Goal: Task Accomplishment & Management: Use online tool/utility

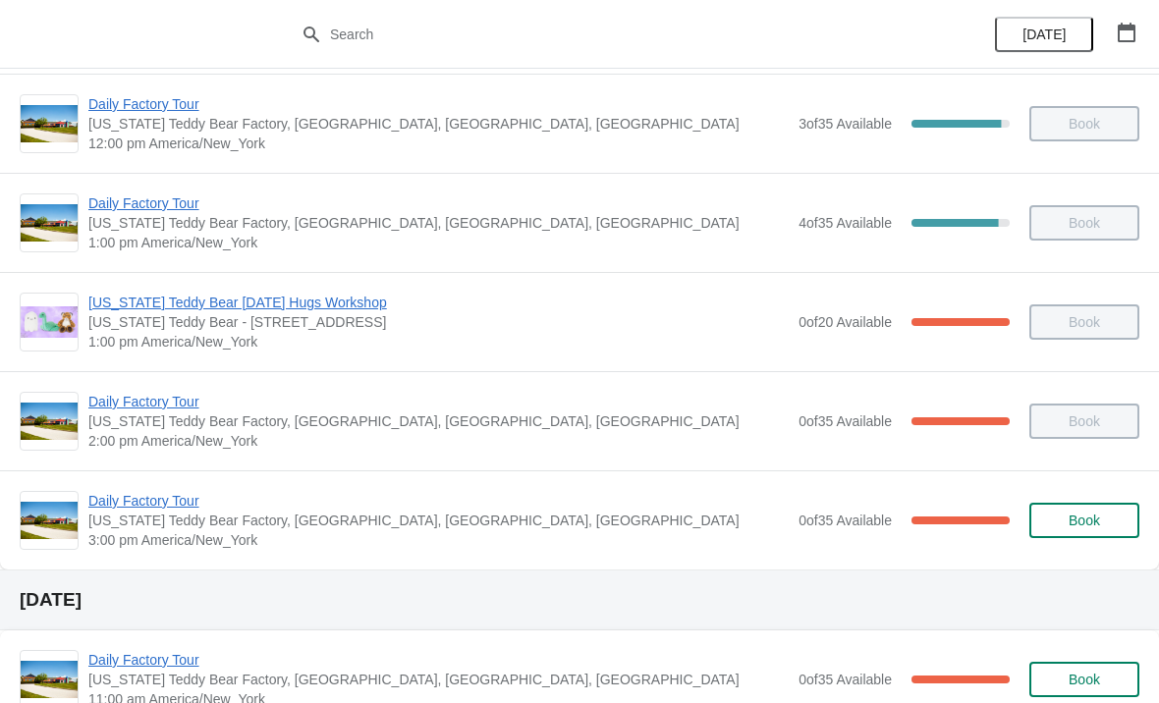
scroll to position [318, 0]
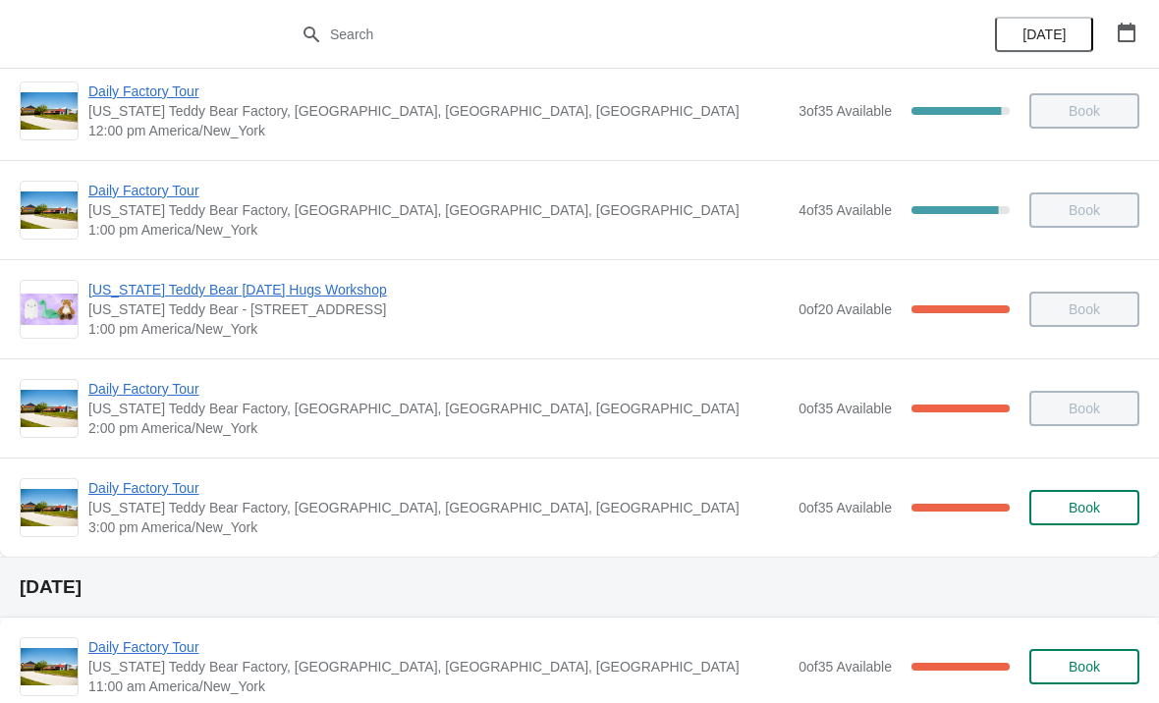
click at [188, 488] on span "Daily Factory Tour" at bounding box center [438, 488] width 701 height 20
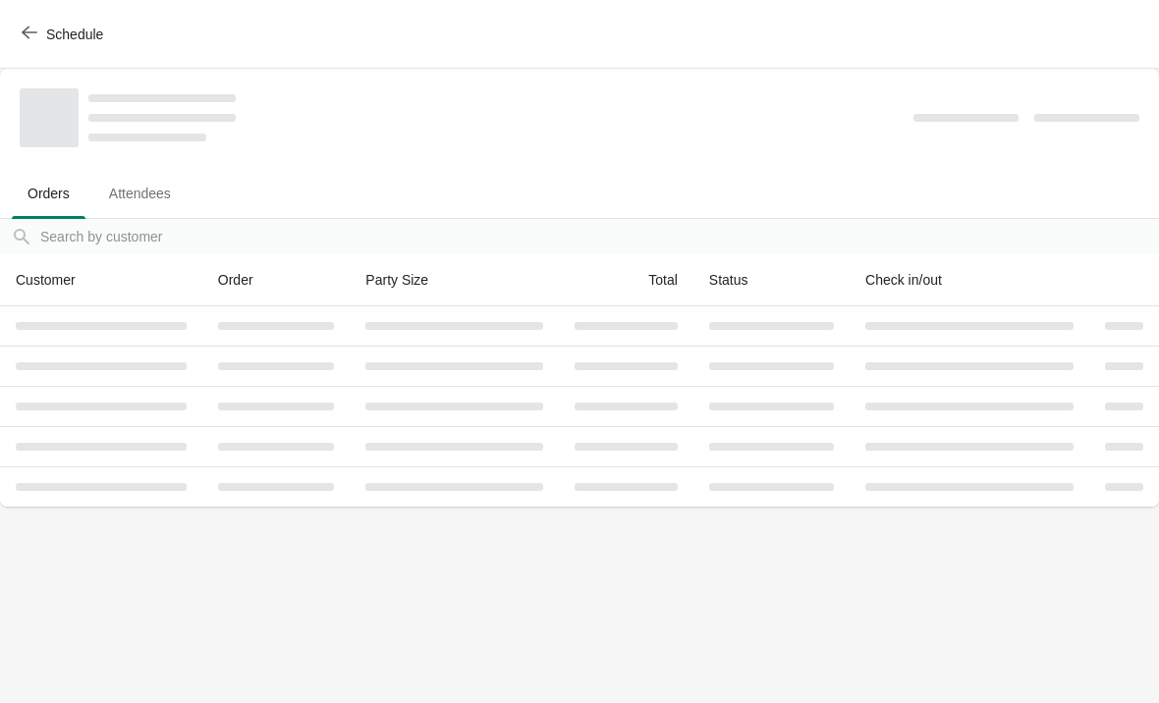
scroll to position [0, 0]
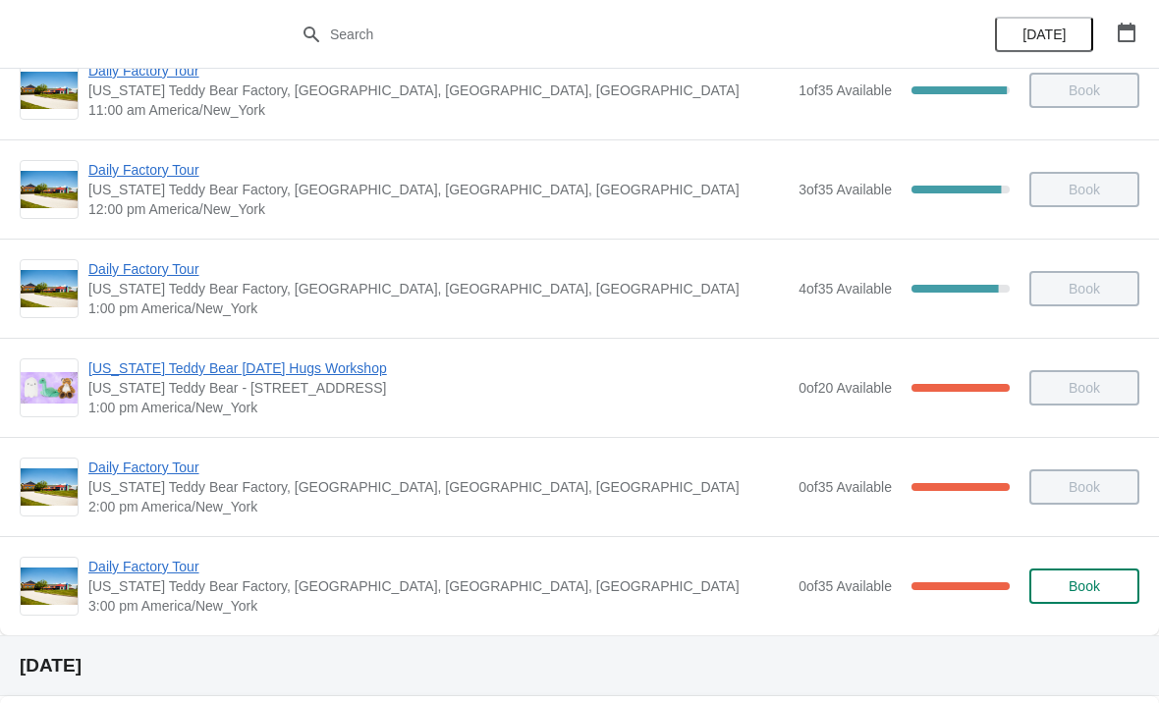
scroll to position [260, 0]
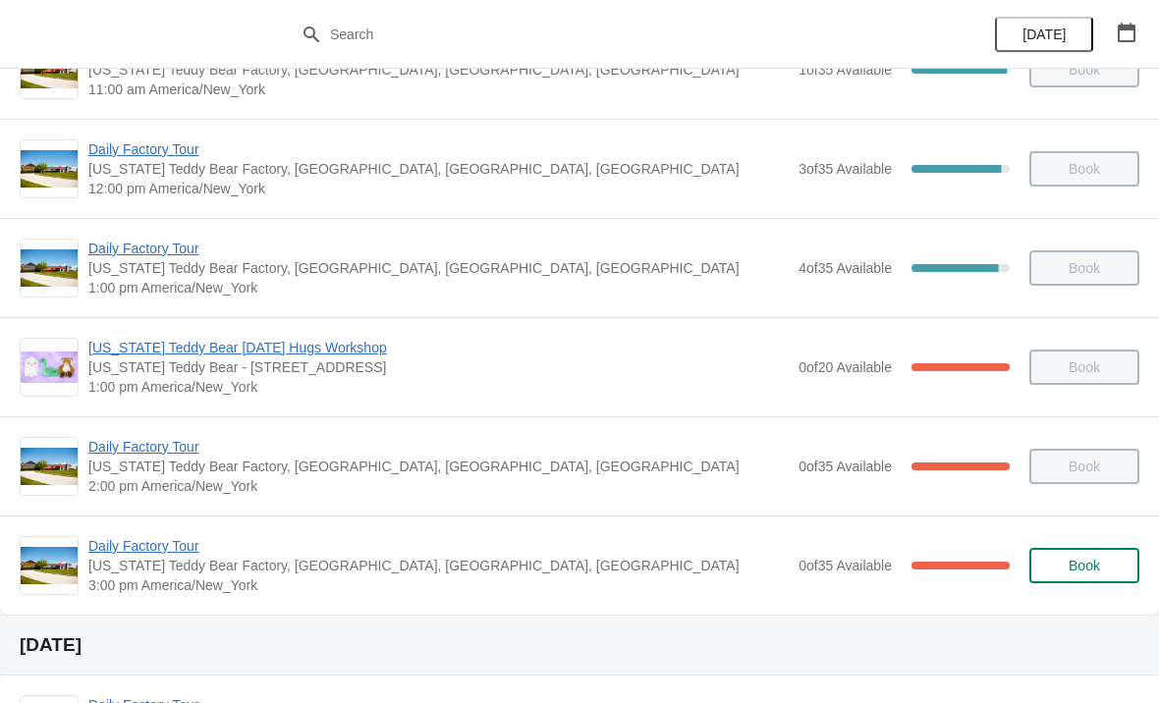
click at [185, 554] on span "Daily Factory Tour" at bounding box center [438, 546] width 701 height 20
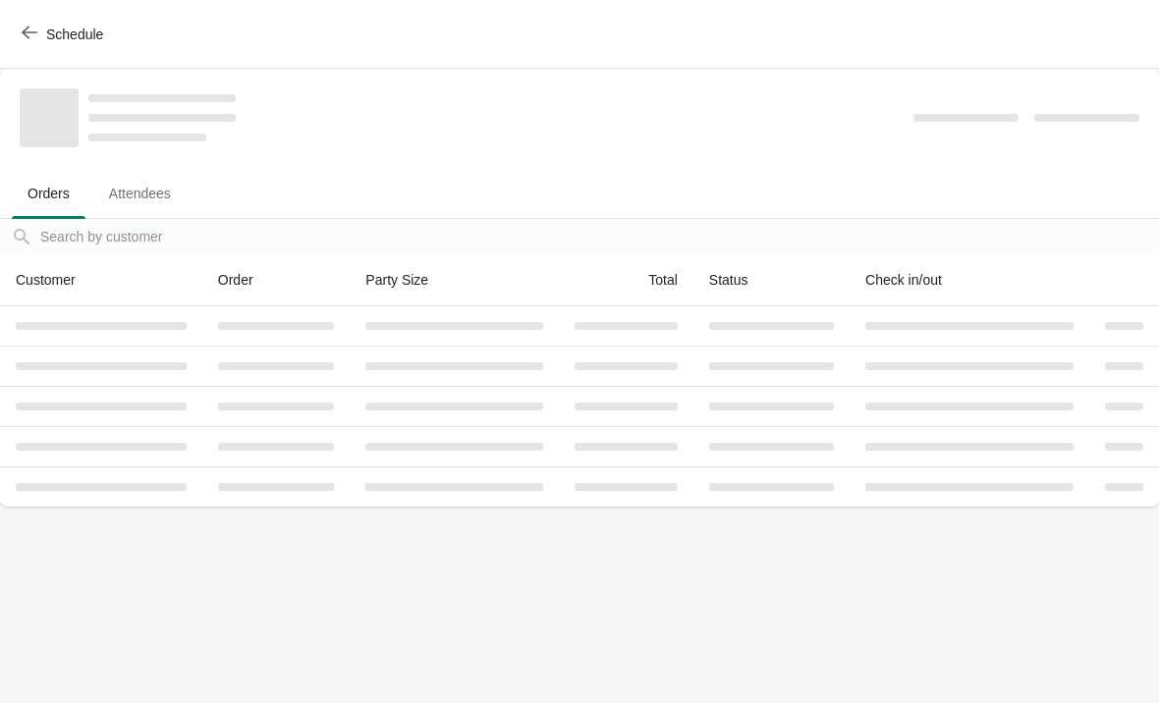
scroll to position [0, 0]
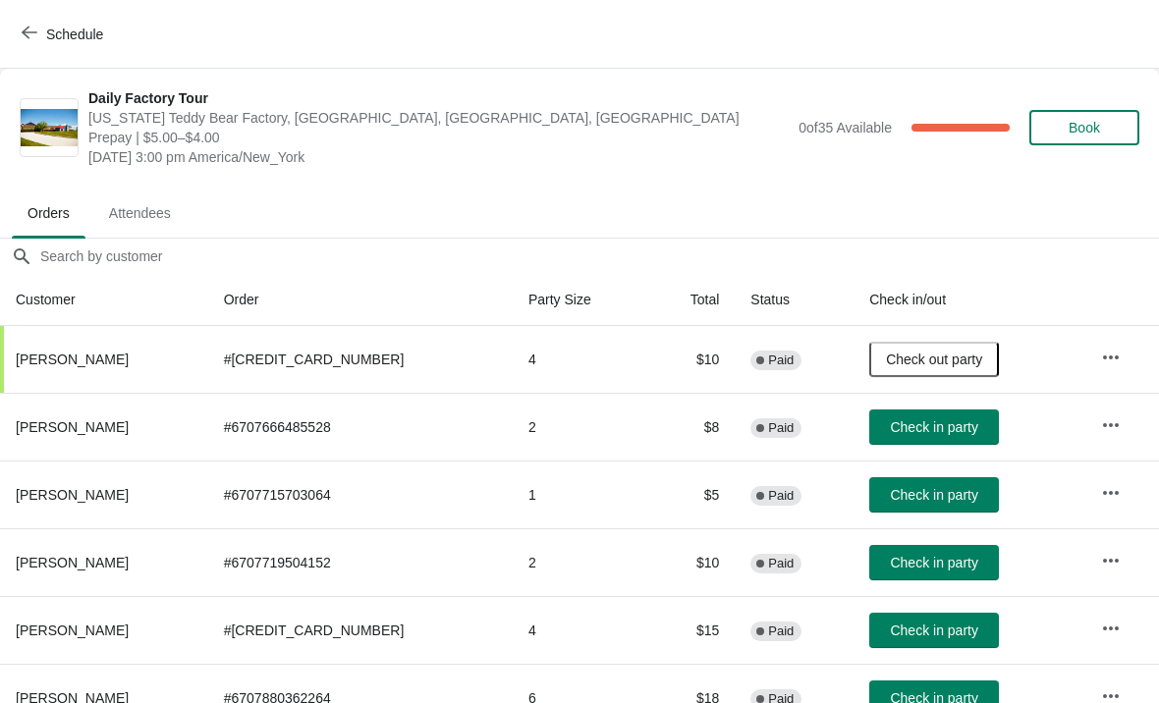
click at [928, 505] on button "Check in party" at bounding box center [935, 495] width 130 height 35
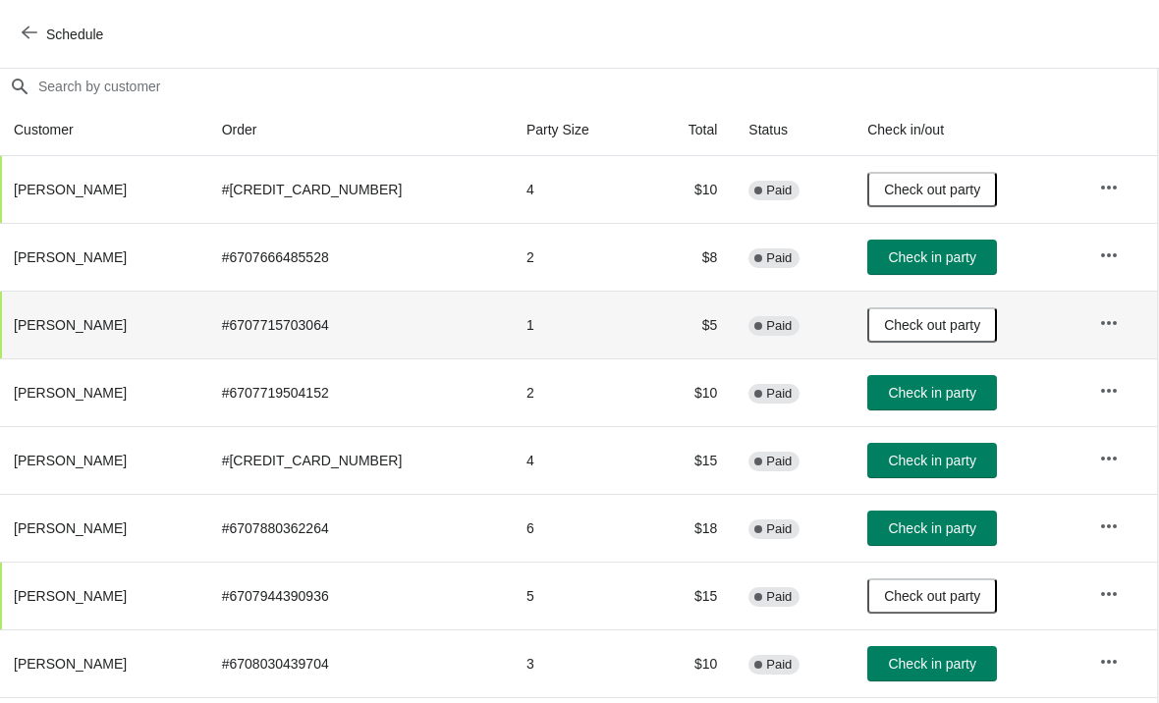
scroll to position [169, 1]
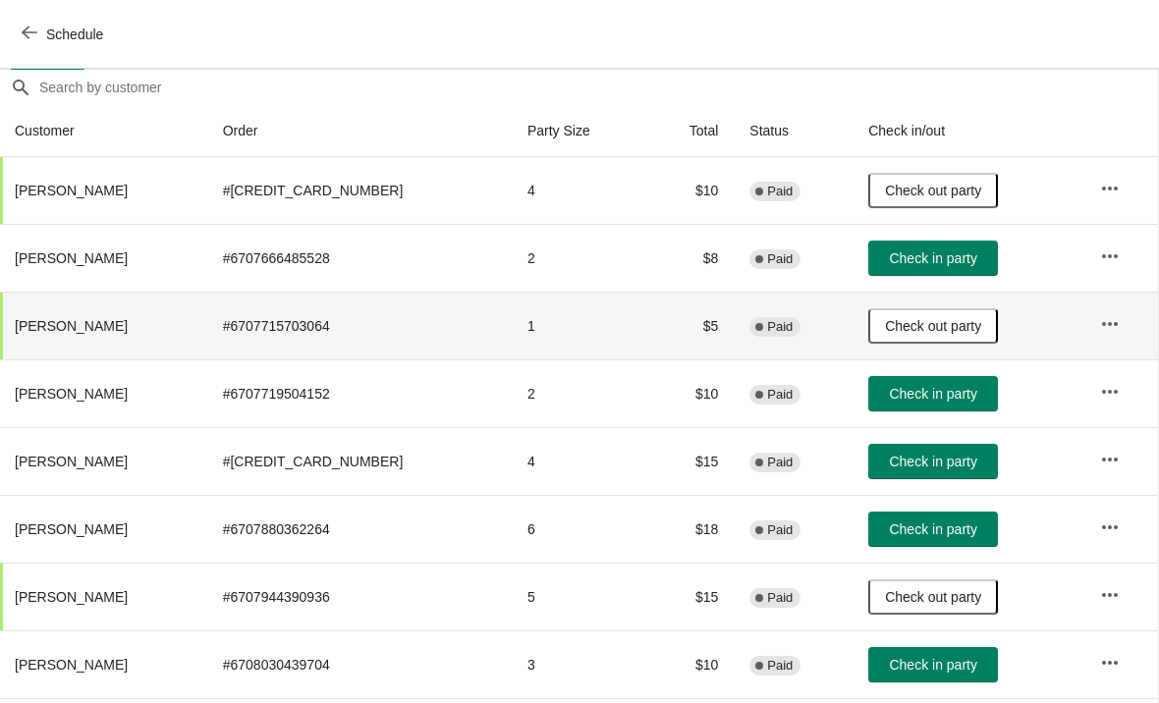
click at [27, 36] on icon "button" at bounding box center [30, 33] width 16 height 13
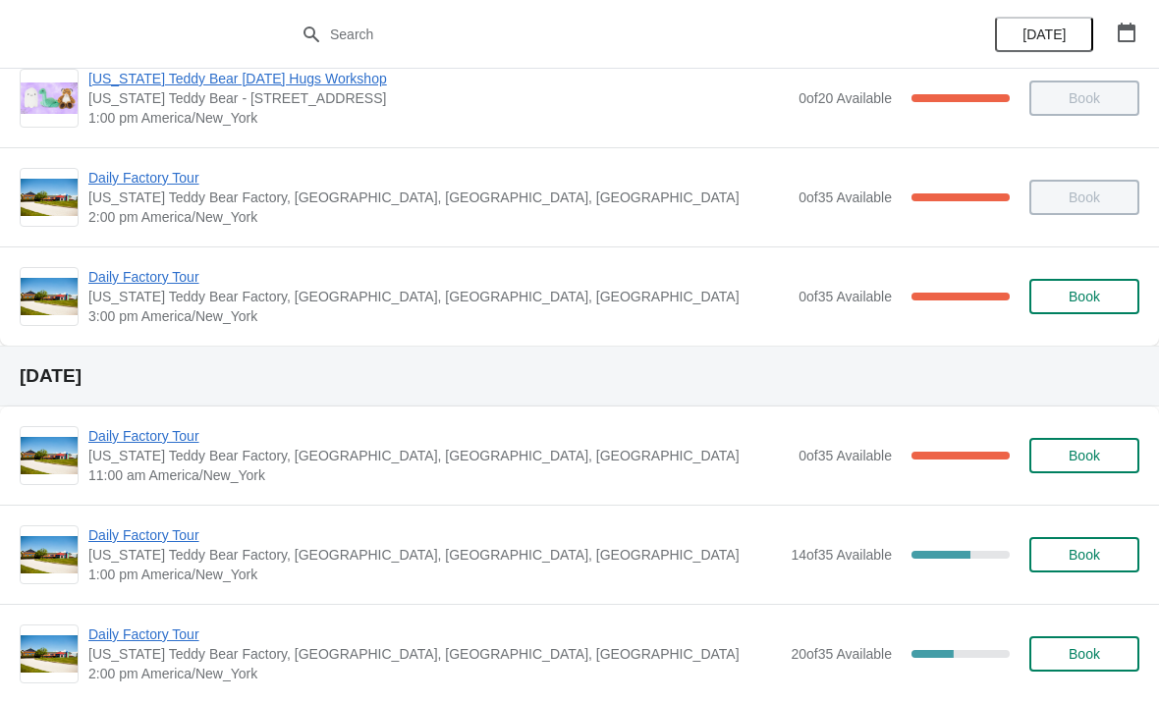
scroll to position [499, 0]
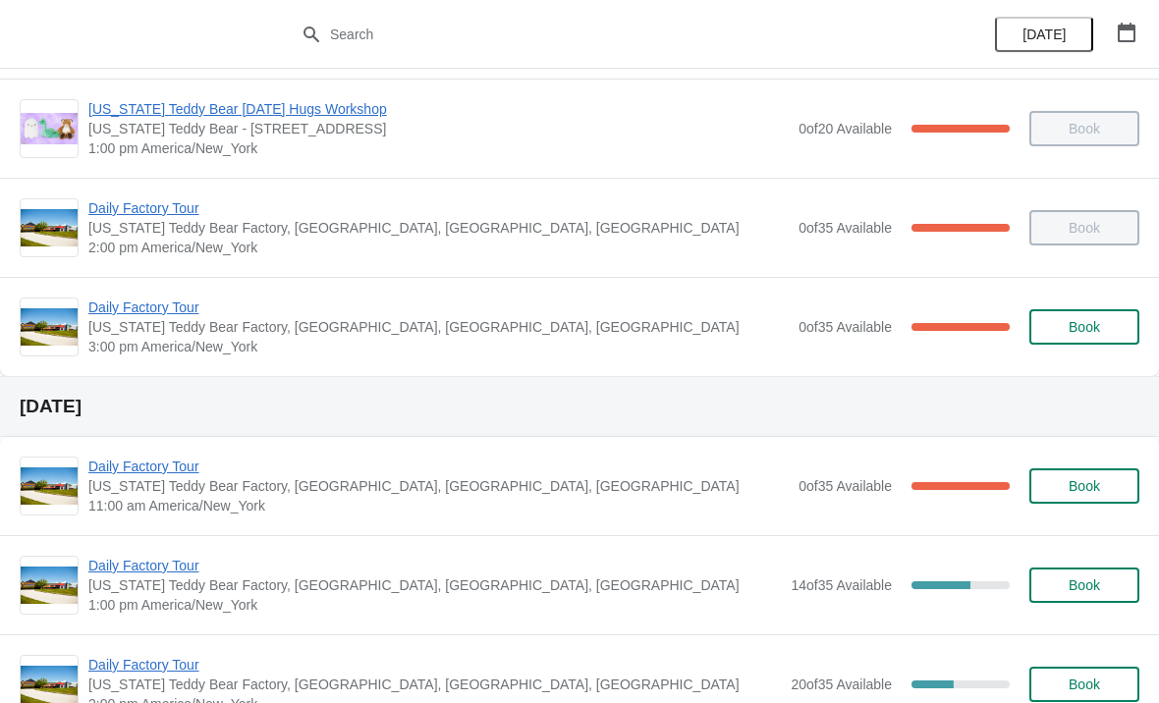
click at [124, 217] on span "Daily Factory Tour" at bounding box center [438, 208] width 701 height 20
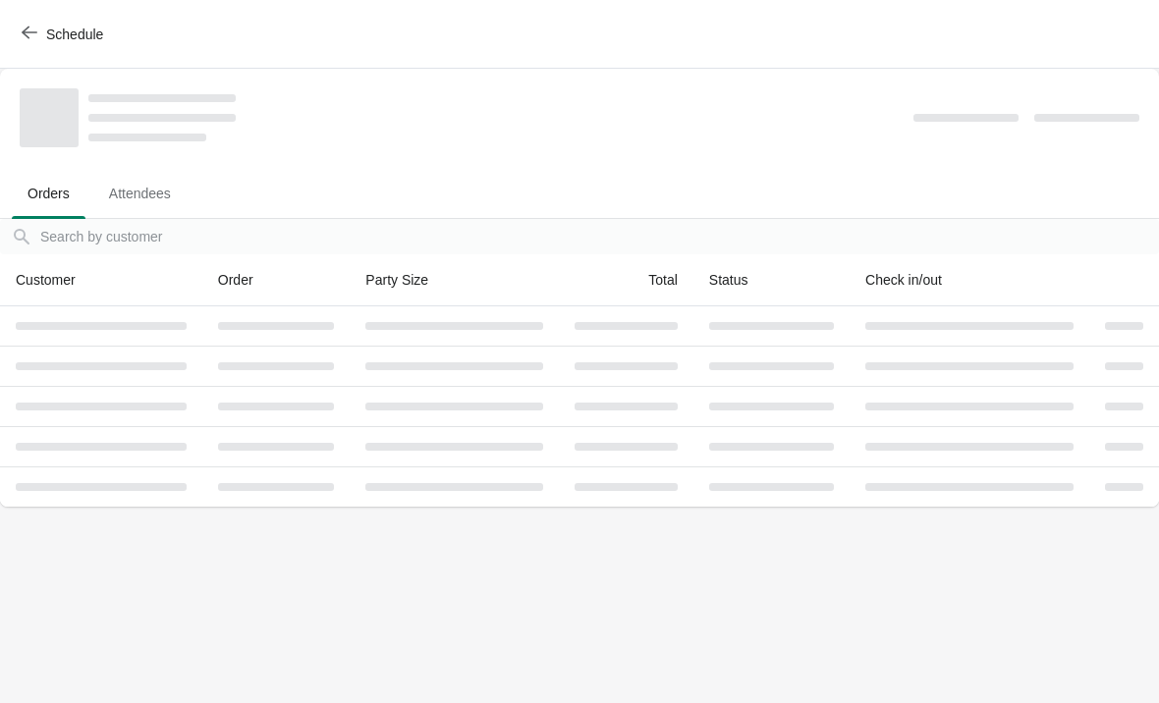
scroll to position [0, 0]
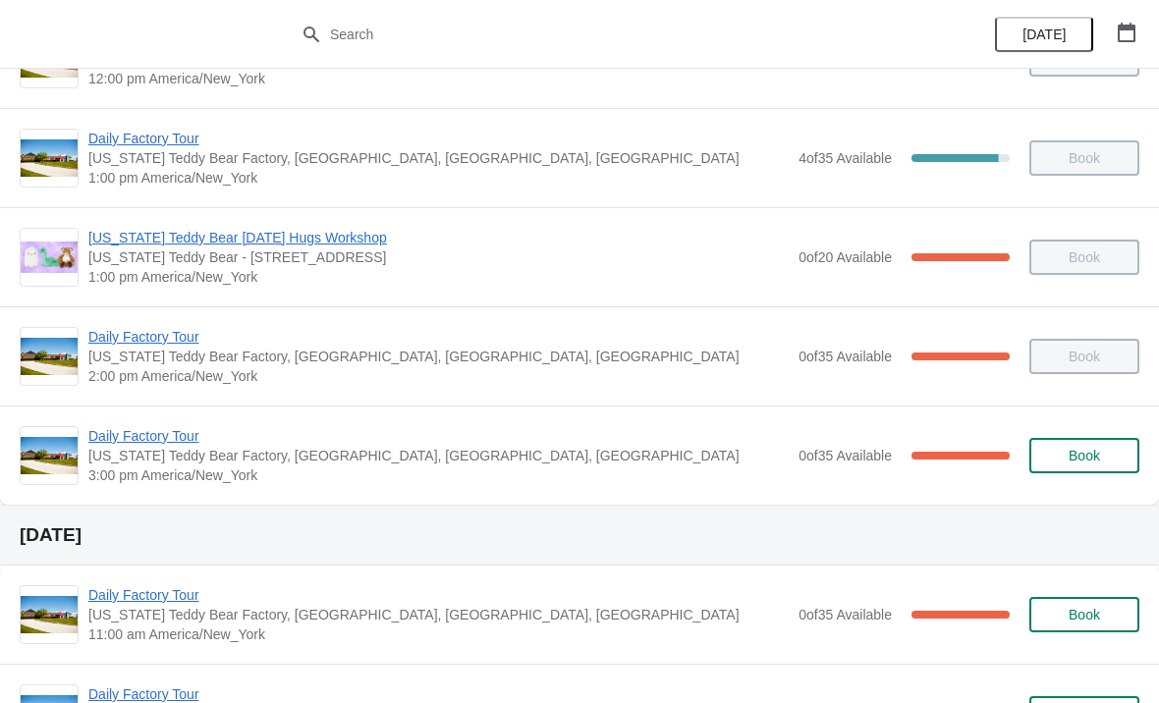
scroll to position [372, 0]
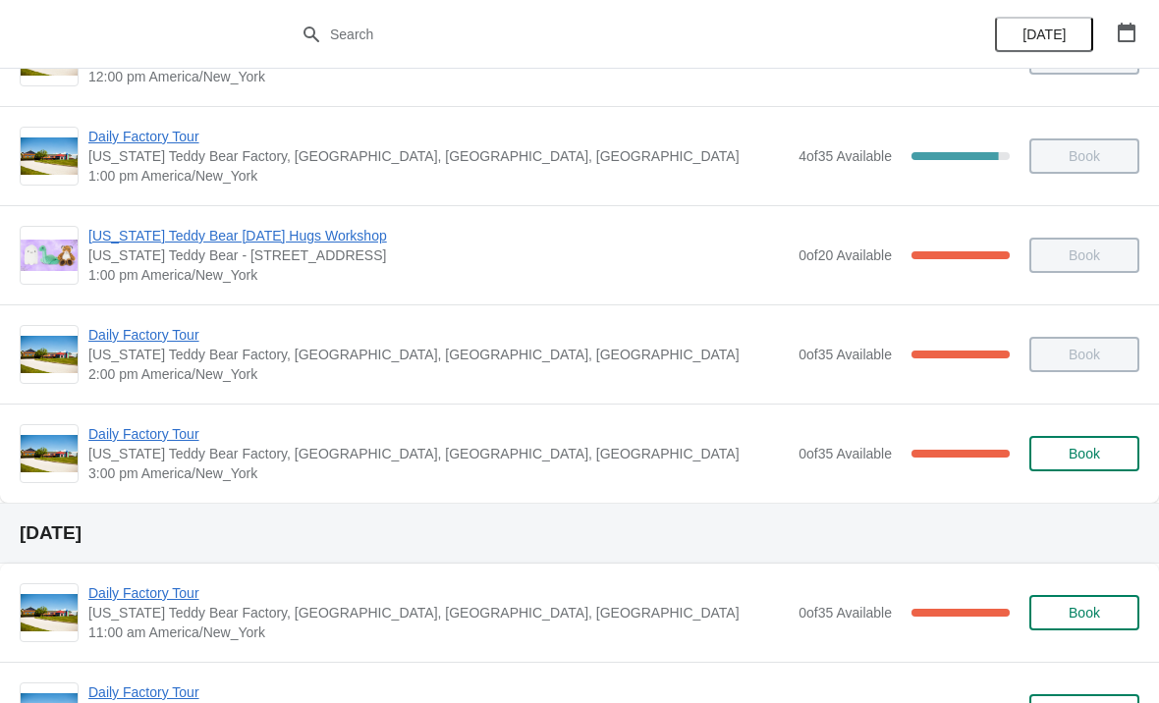
click at [183, 437] on span "Daily Factory Tour" at bounding box center [438, 434] width 701 height 20
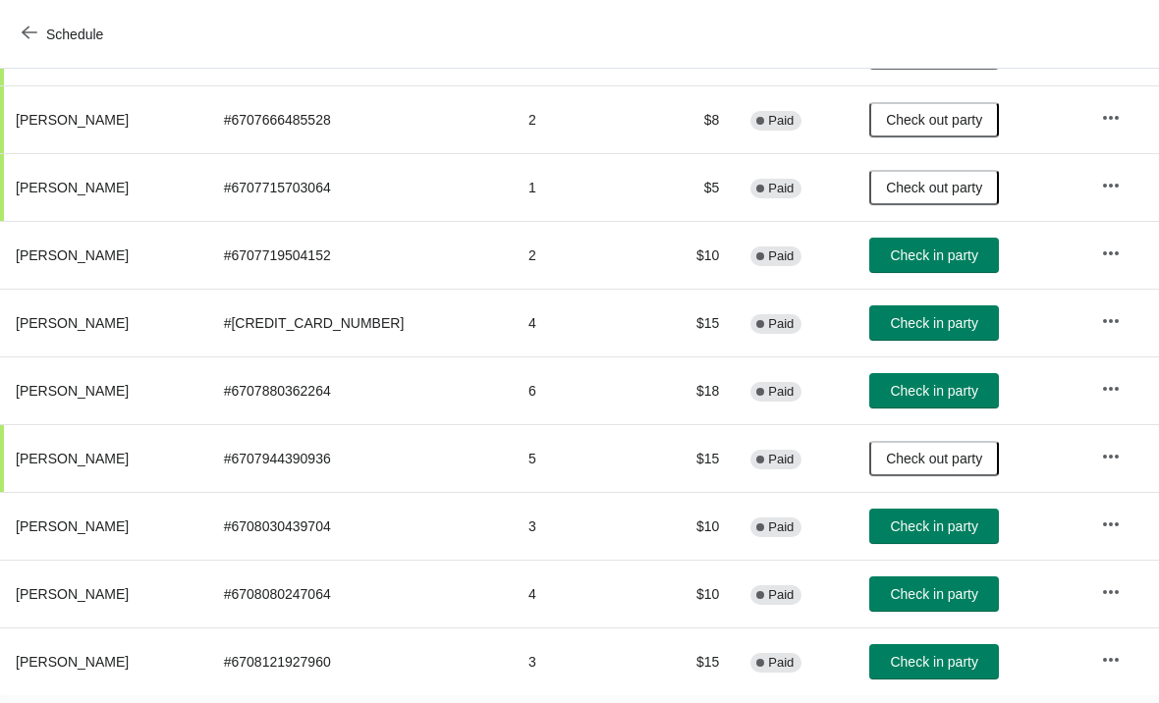
scroll to position [309, 0]
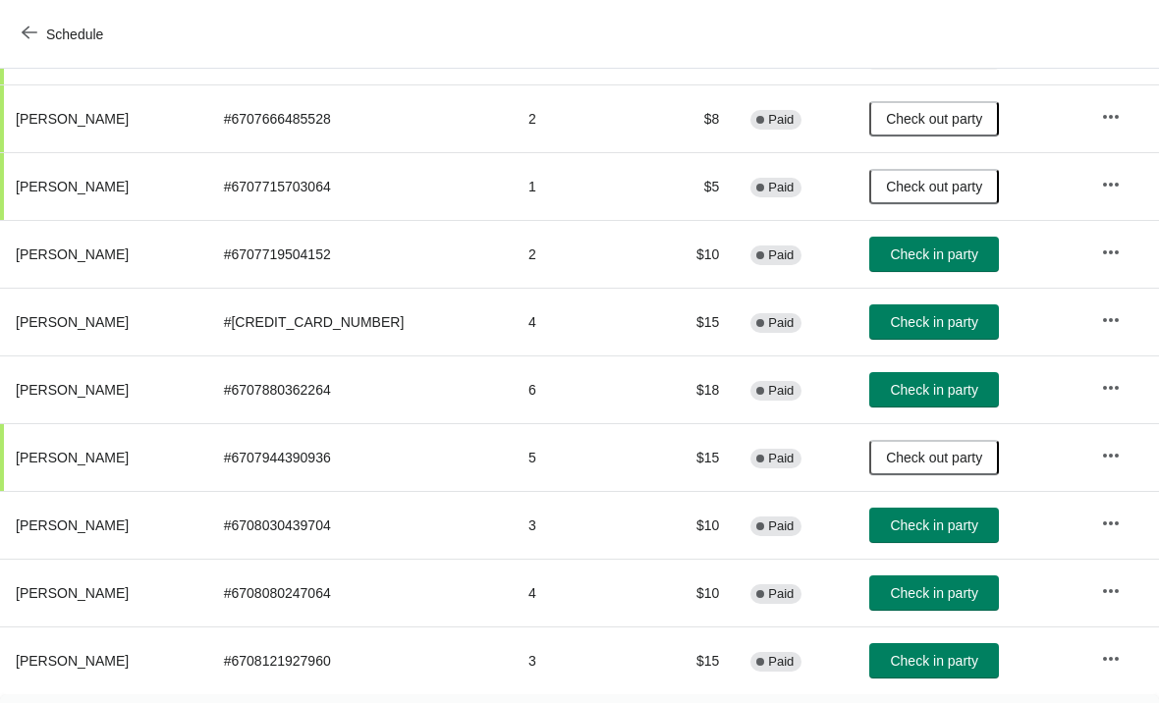
click at [911, 532] on span "Check in party" at bounding box center [933, 526] width 87 height 16
